Goal: Information Seeking & Learning: Learn about a topic

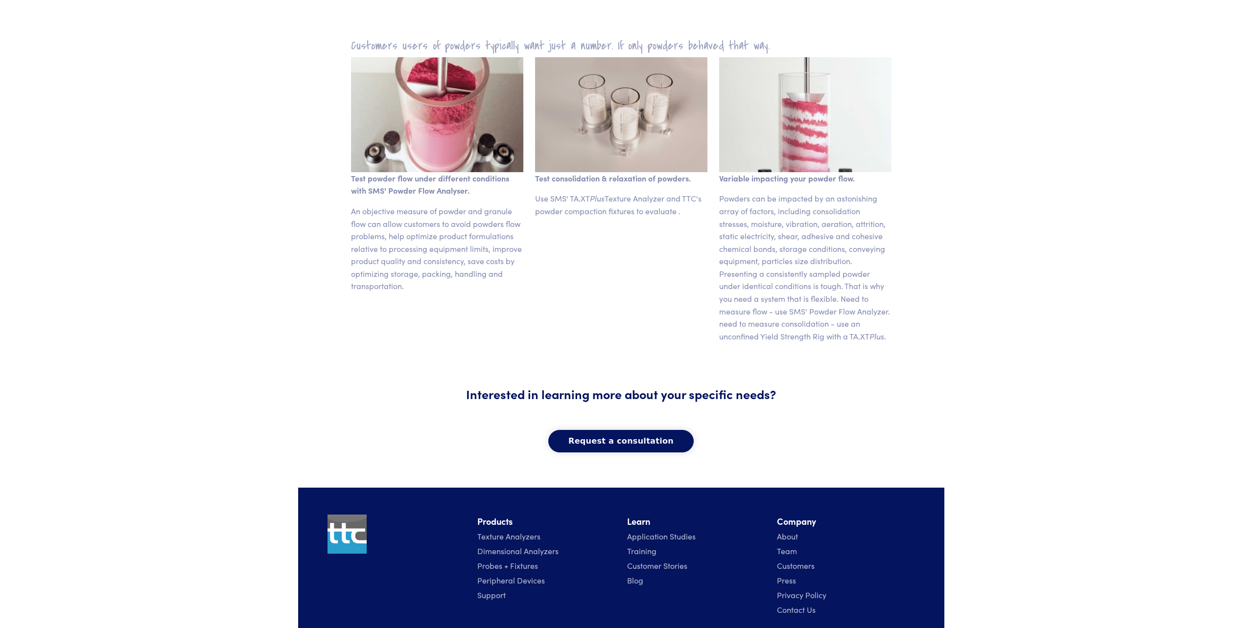
scroll to position [565, 0]
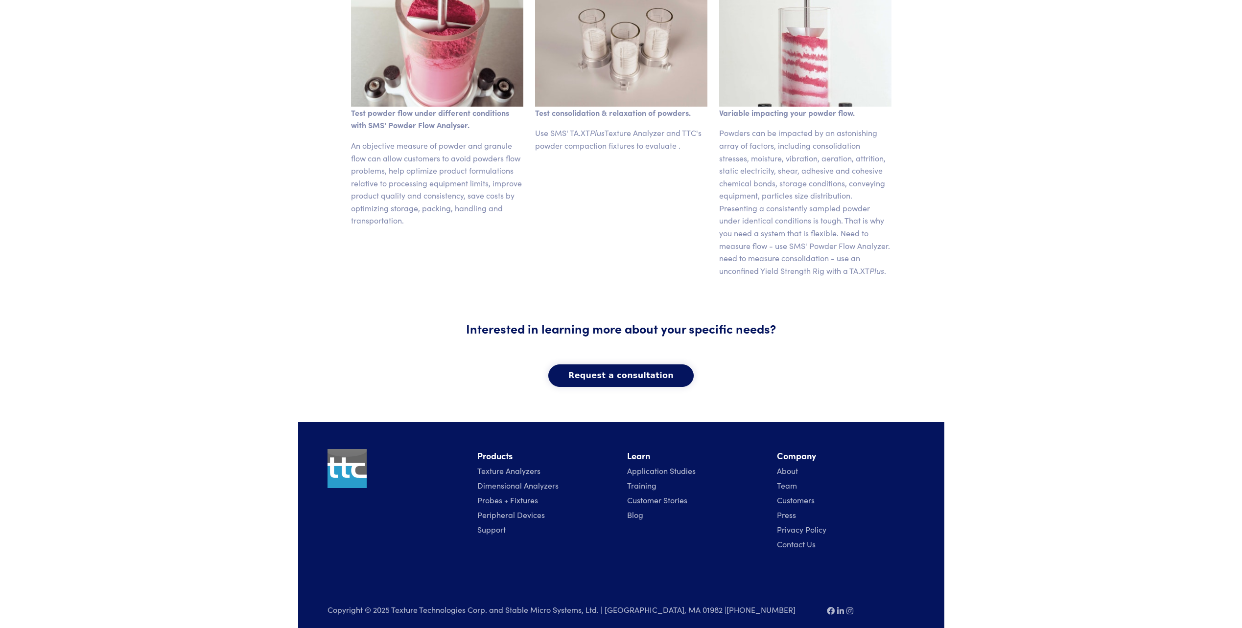
click at [635, 480] on link "Training" at bounding box center [641, 485] width 29 height 11
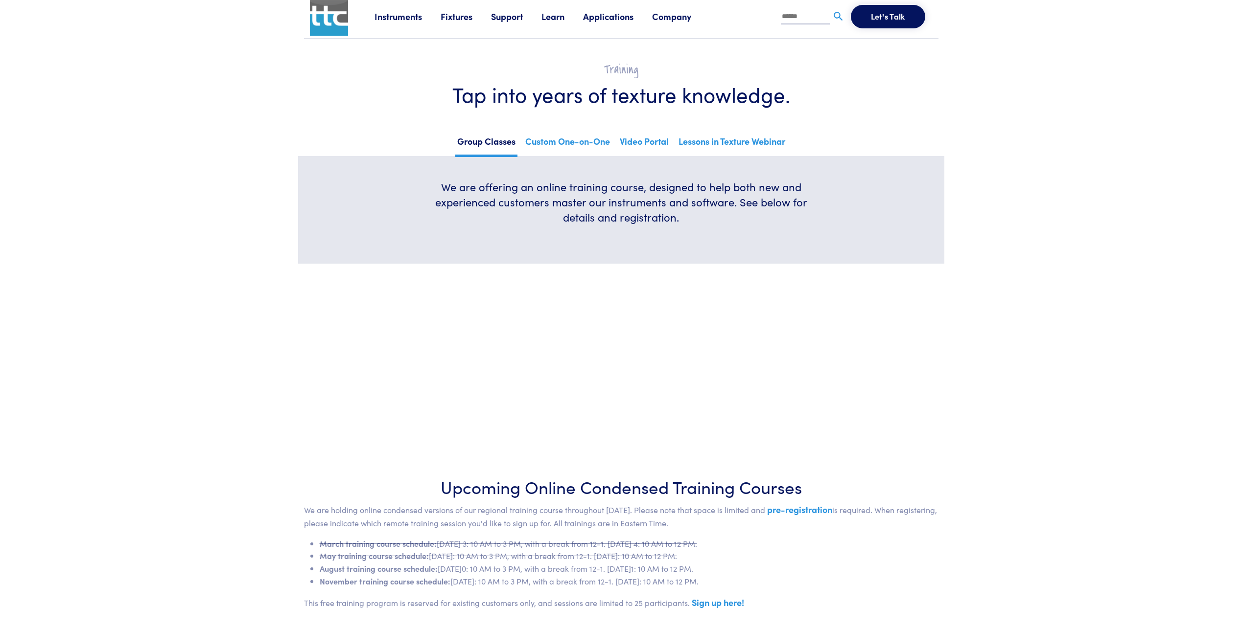
scroll to position [2, 0]
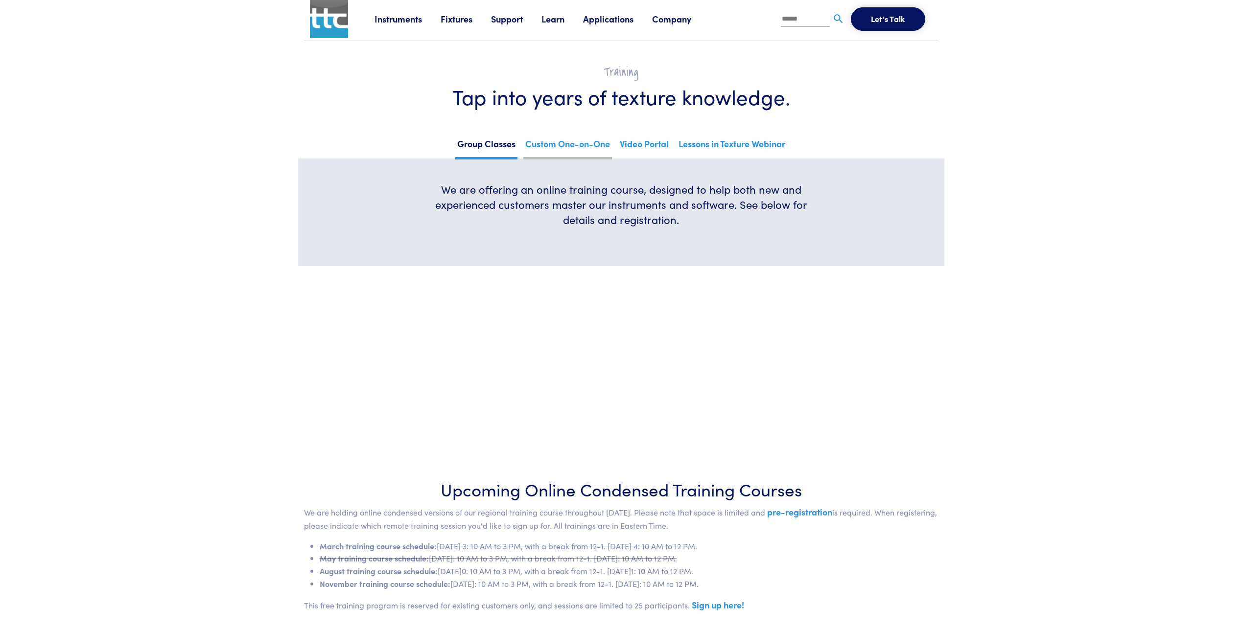
click at [545, 152] on link "Custom One-on-One" at bounding box center [567, 148] width 89 height 24
click at [459, 19] on link "Fixtures" at bounding box center [466, 19] width 50 height 12
click at [451, 19] on link "Fixtures" at bounding box center [466, 19] width 50 height 12
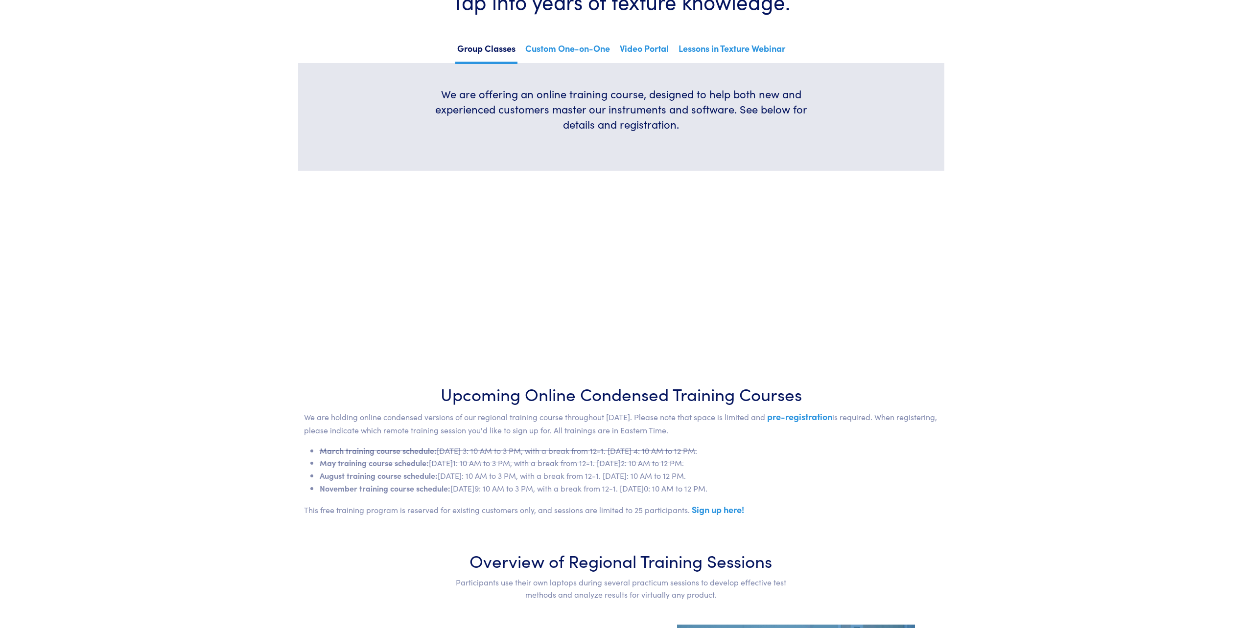
drag, startPoint x: 449, startPoint y: 484, endPoint x: 844, endPoint y: 489, distance: 395.0
click at [844, 489] on li "November training course schedule: Wednesday, November 19: 10 AM to 3 PM, with …" at bounding box center [629, 489] width 619 height 13
click at [830, 456] on li "March training course schedule: Monday, March 3: 10 AM to 3 PM, with a break fr…" at bounding box center [629, 451] width 619 height 13
click at [728, 512] on link "Sign up here!" at bounding box center [718, 510] width 52 height 12
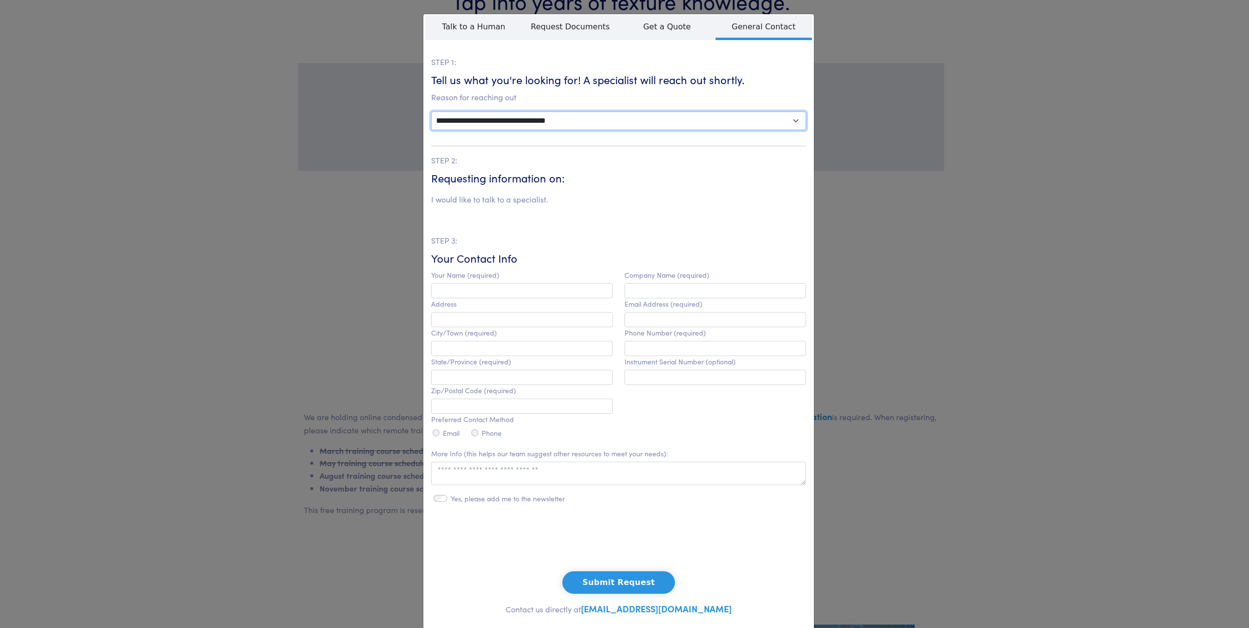
click at [576, 116] on select "**********" at bounding box center [618, 121] width 375 height 19
click at [1002, 533] on div "**********" at bounding box center [624, 314] width 1249 height 628
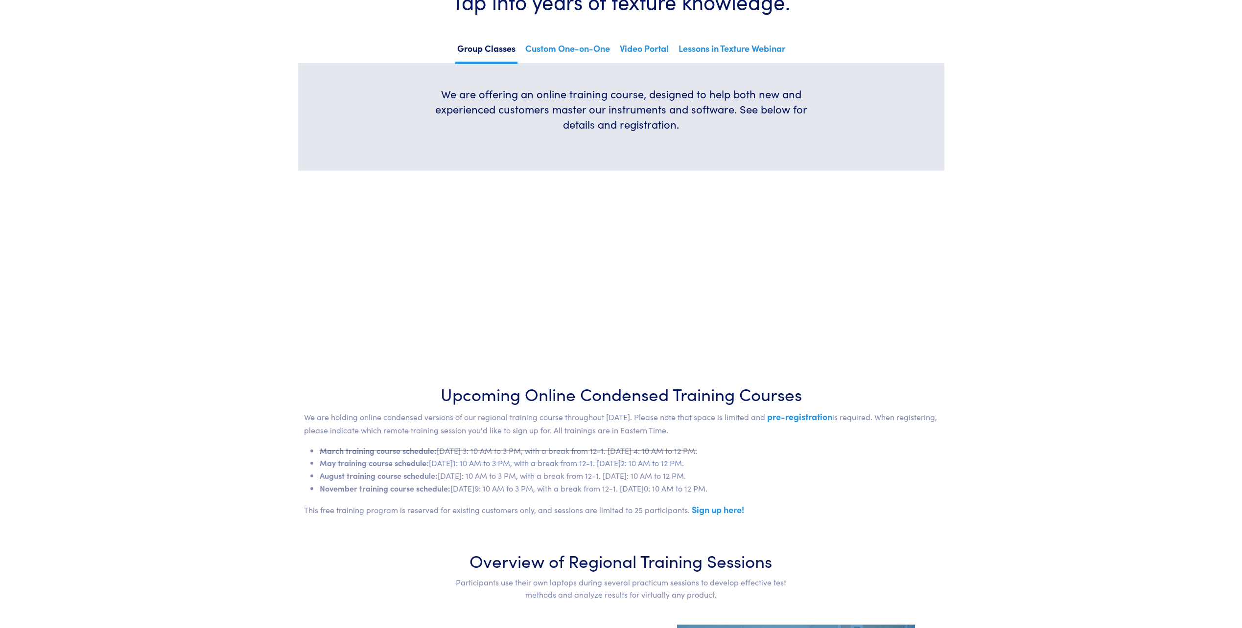
scroll to position [196, 0]
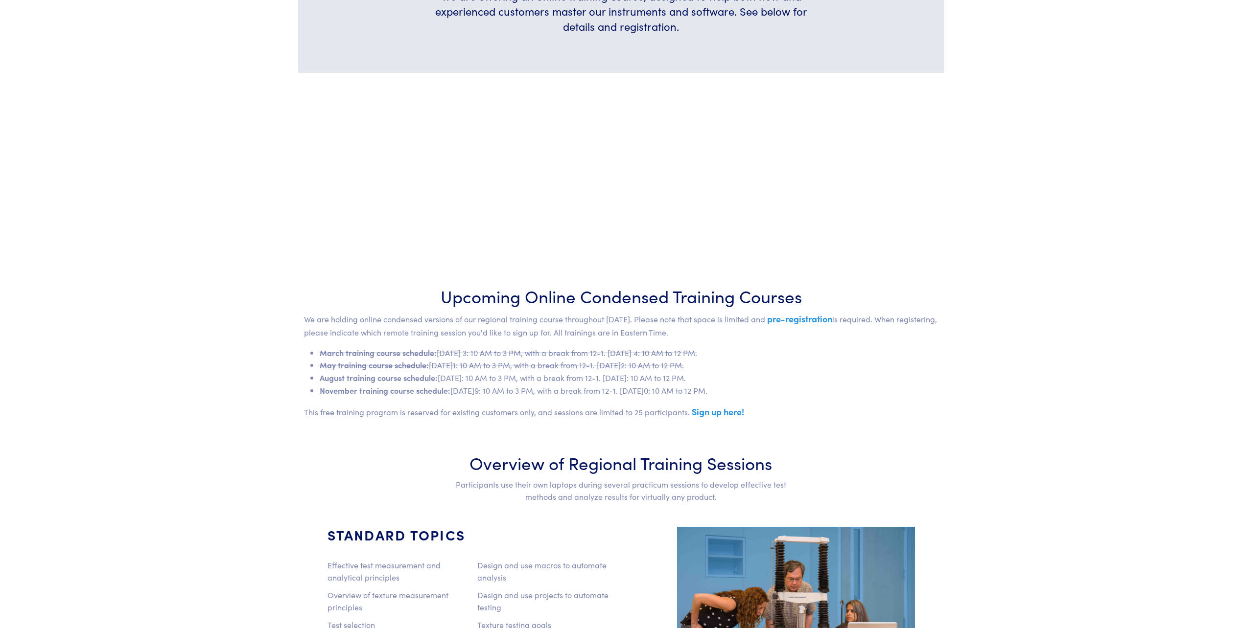
click at [800, 320] on link "pre-registration" at bounding box center [799, 319] width 65 height 12
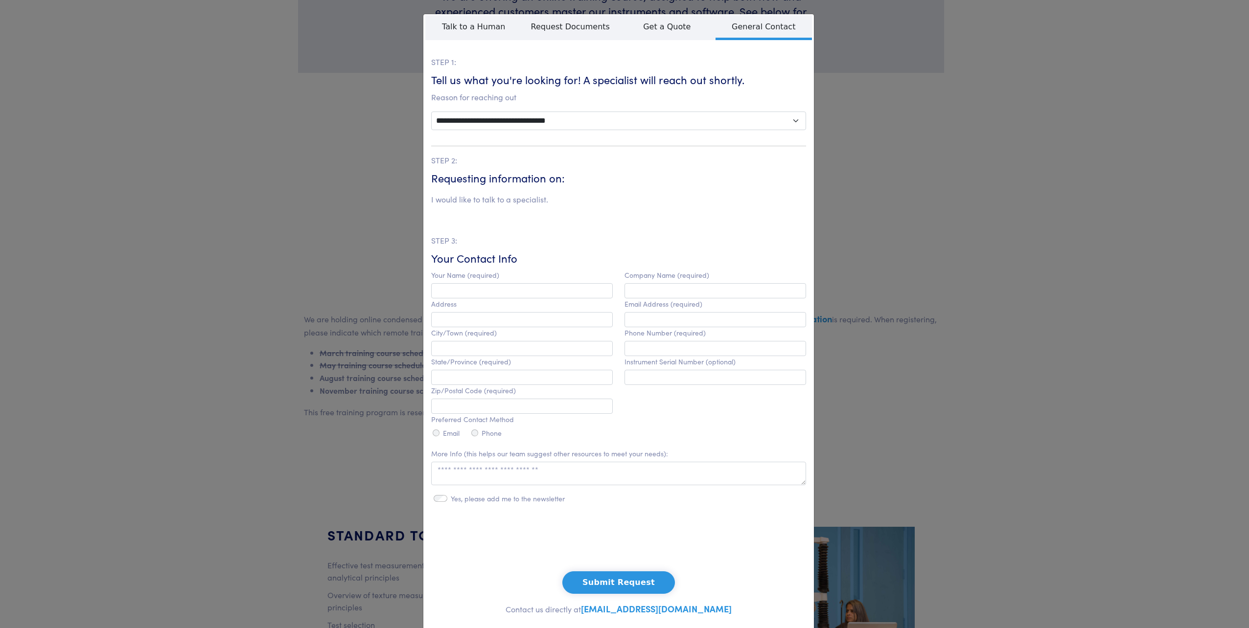
click at [1047, 344] on div "**********" at bounding box center [624, 314] width 1249 height 628
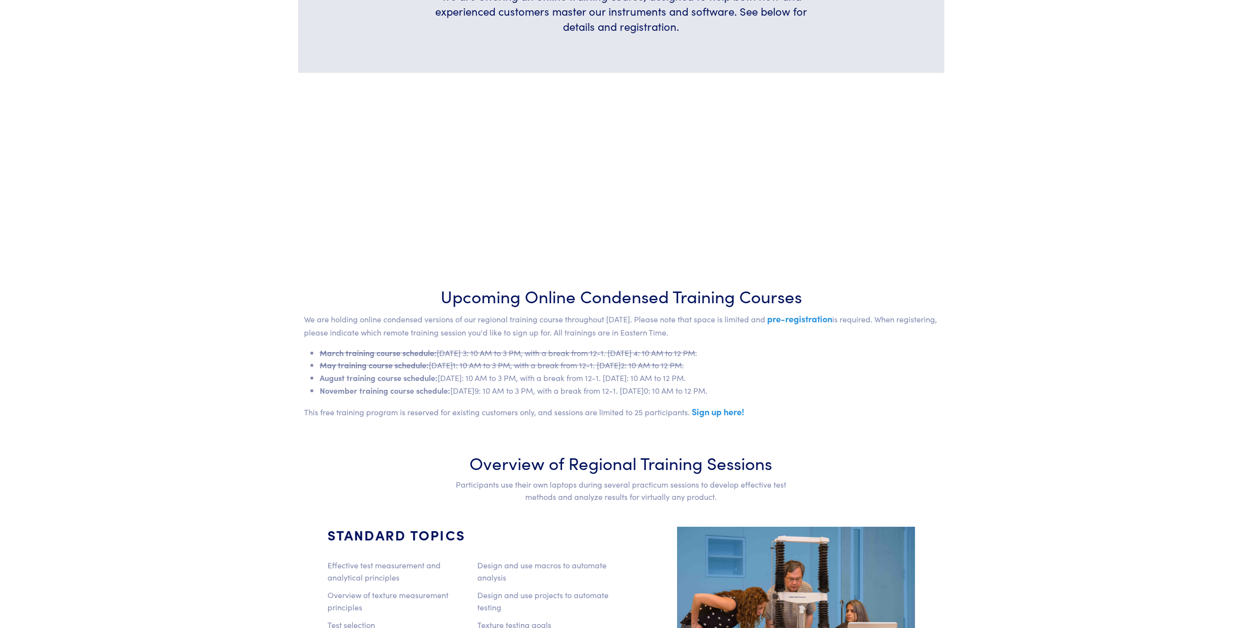
scroll to position [294, 0]
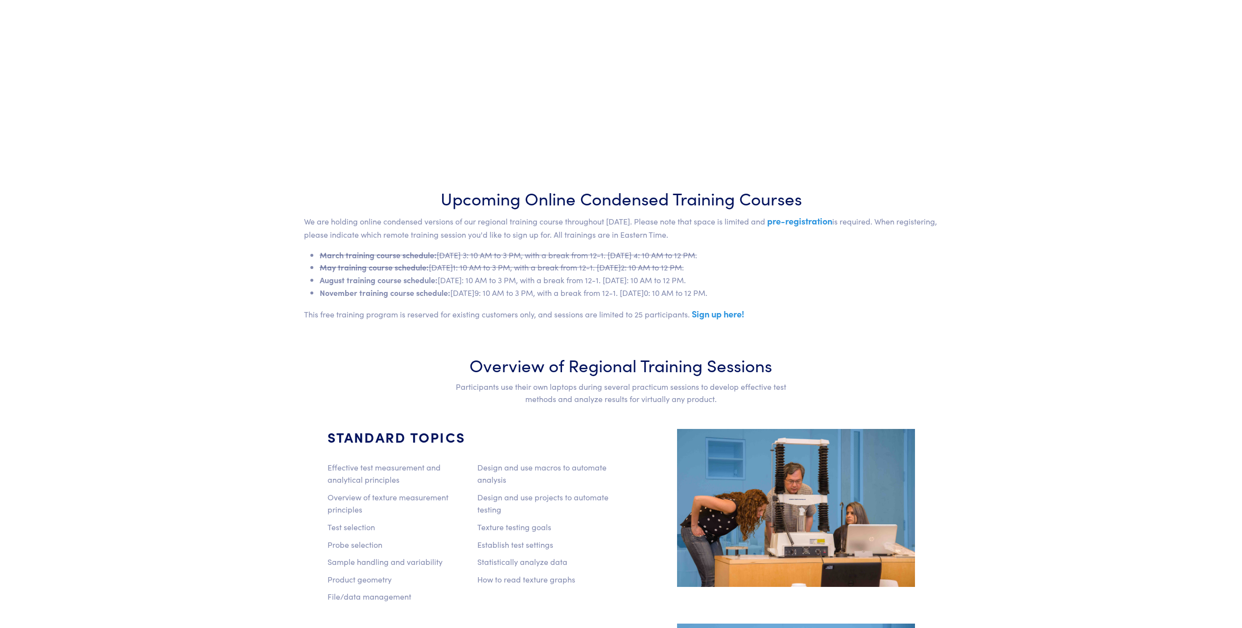
drag, startPoint x: 301, startPoint y: 311, endPoint x: 788, endPoint y: 327, distance: 487.3
click at [788, 327] on div "Upcoming Online Condensed Training Courses We are holding online condensed vers…" at bounding box center [621, 257] width 646 height 143
click at [794, 326] on div "Upcoming Online Condensed Training Courses We are holding online condensed vers…" at bounding box center [621, 257] width 646 height 143
drag, startPoint x: 670, startPoint y: 232, endPoint x: 265, endPoint y: 223, distance: 405.4
click at [265, 223] on body "Instruments Texture Analyzers Measure any physical product characteristic. TA.X…" at bounding box center [621, 609] width 1242 height 1806
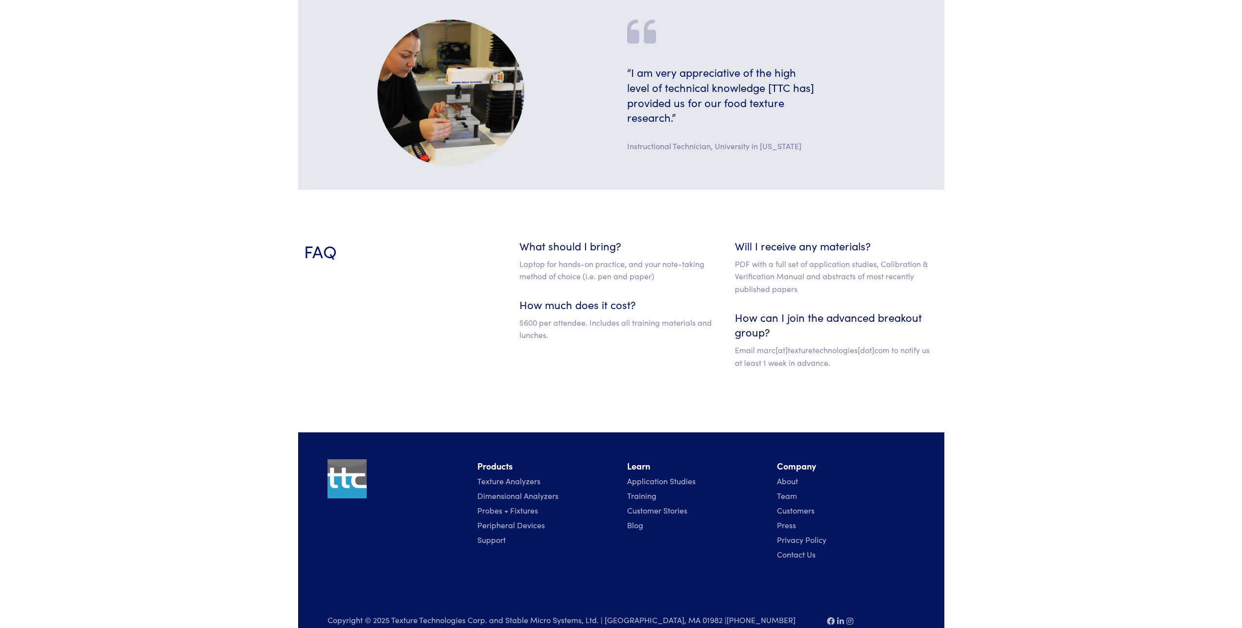
scroll to position [1177, 0]
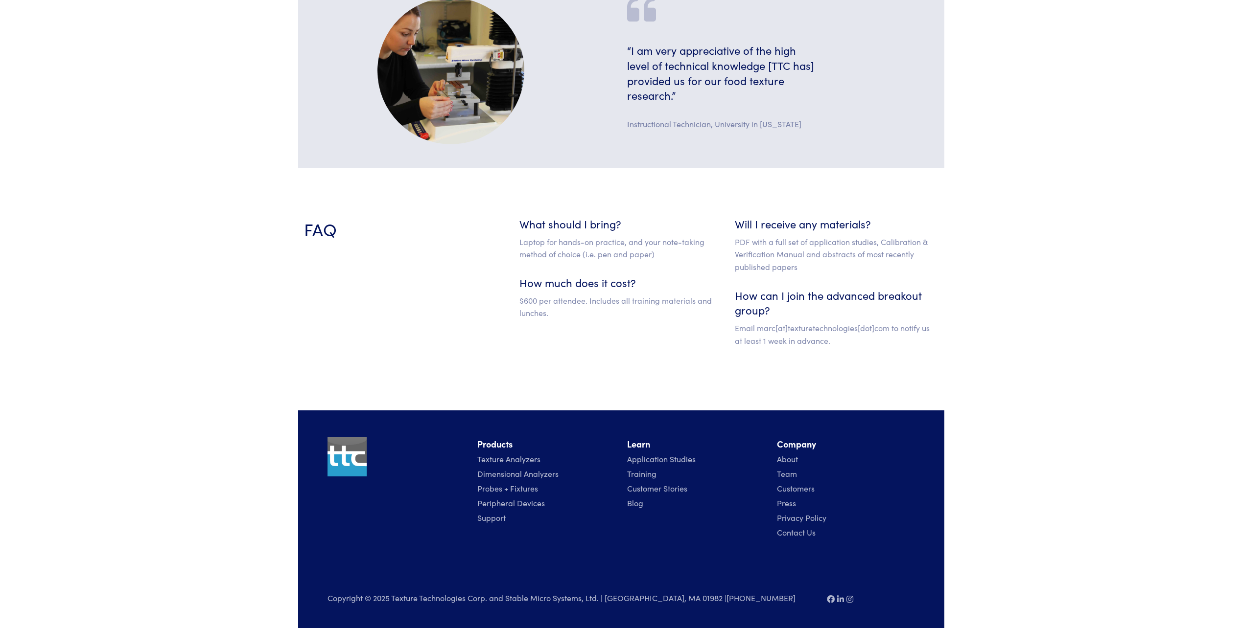
click at [672, 460] on link "Application Studies" at bounding box center [661, 459] width 69 height 11
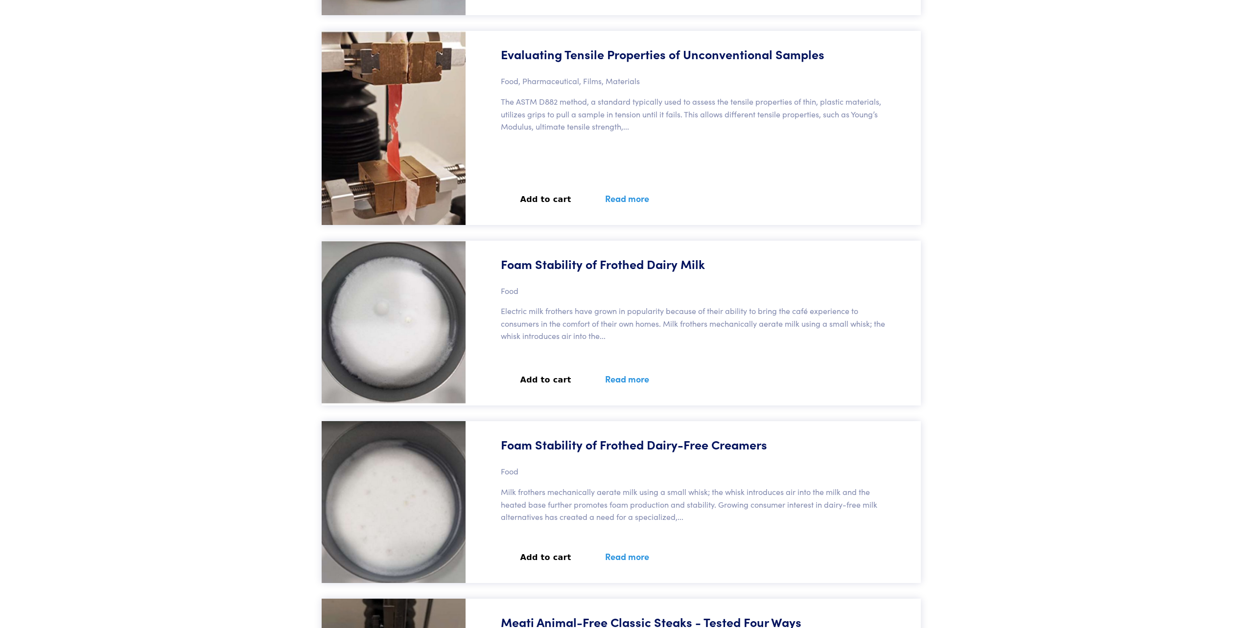
scroll to position [3484, 0]
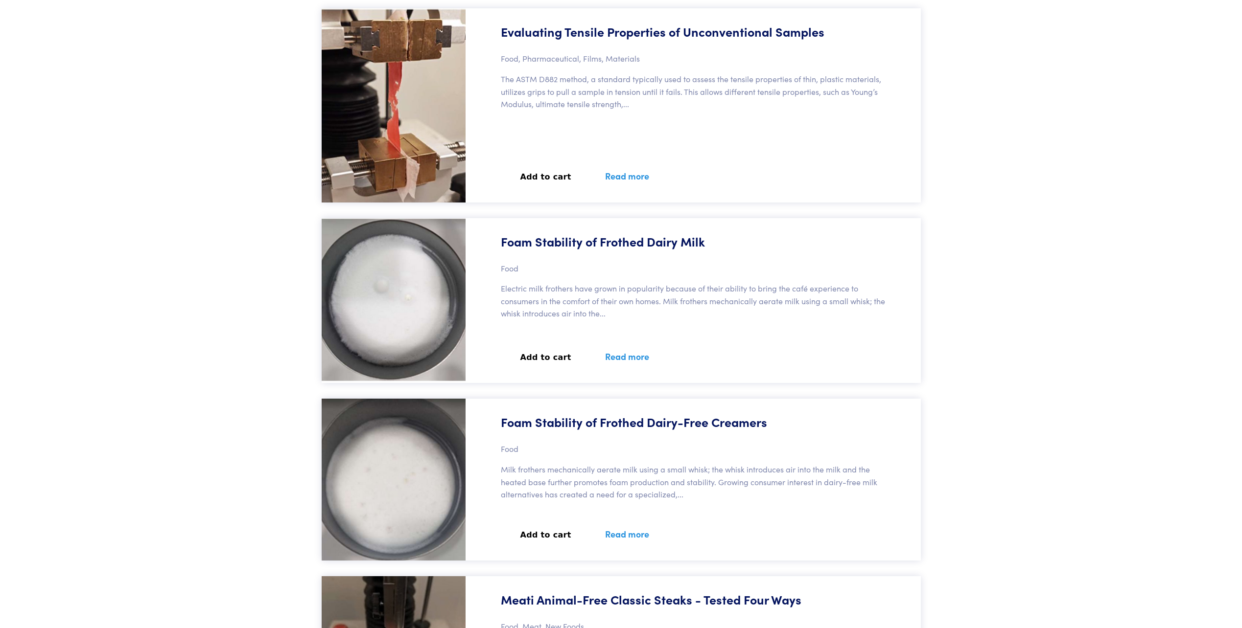
click at [616, 345] on link "Read more" at bounding box center [627, 357] width 68 height 36
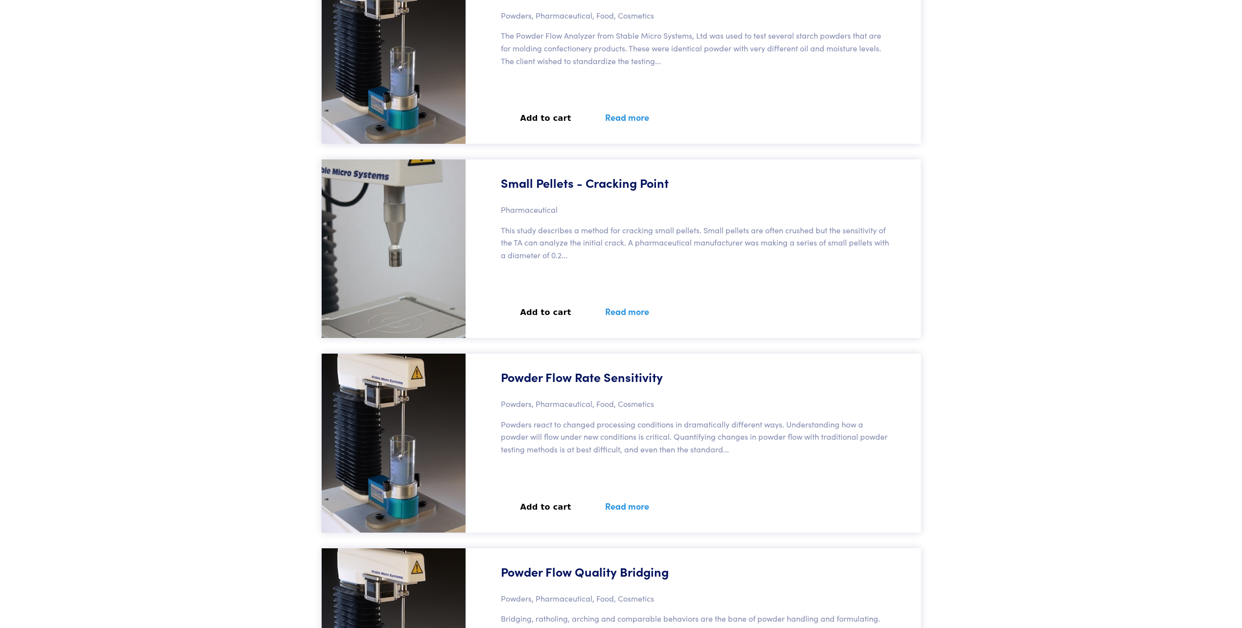
scroll to position [43032, 0]
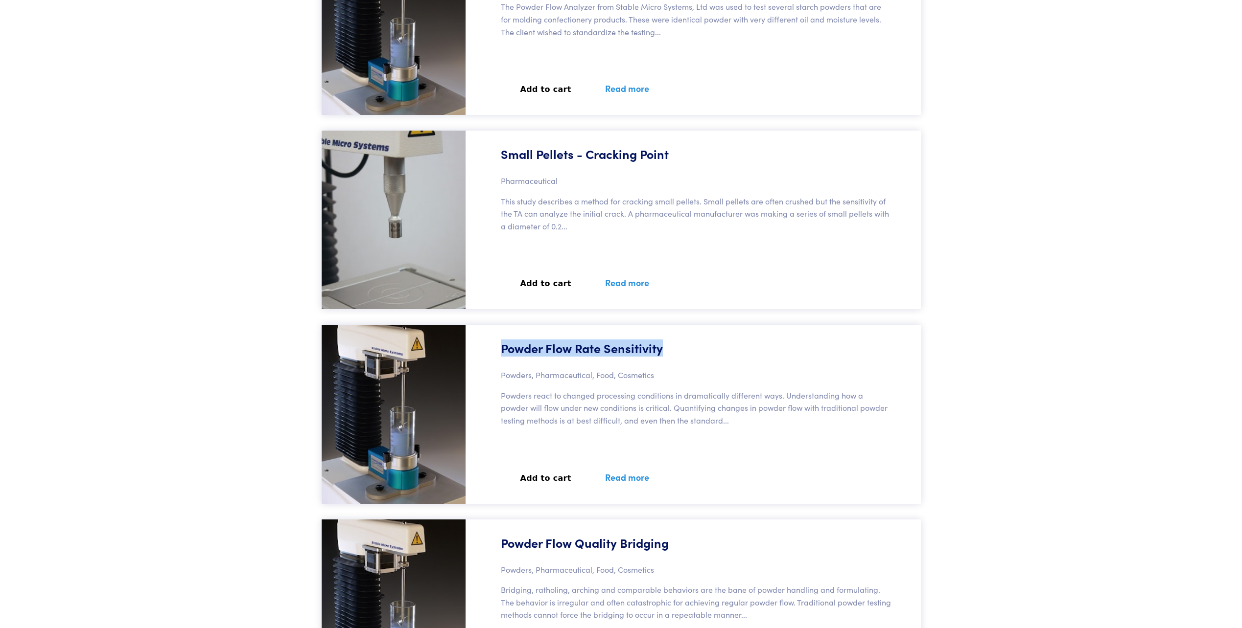
drag, startPoint x: 681, startPoint y: 334, endPoint x: 497, endPoint y: 330, distance: 184.6
click at [497, 330] on div "Powder Flow Rate Sensitivity Powders, Pharmaceutical, Food, Cosmetics Powders r…" at bounding box center [695, 414] width 449 height 179
copy h5 "Powder Flow Rate Sensitivity"
